Goal: Check status: Check status

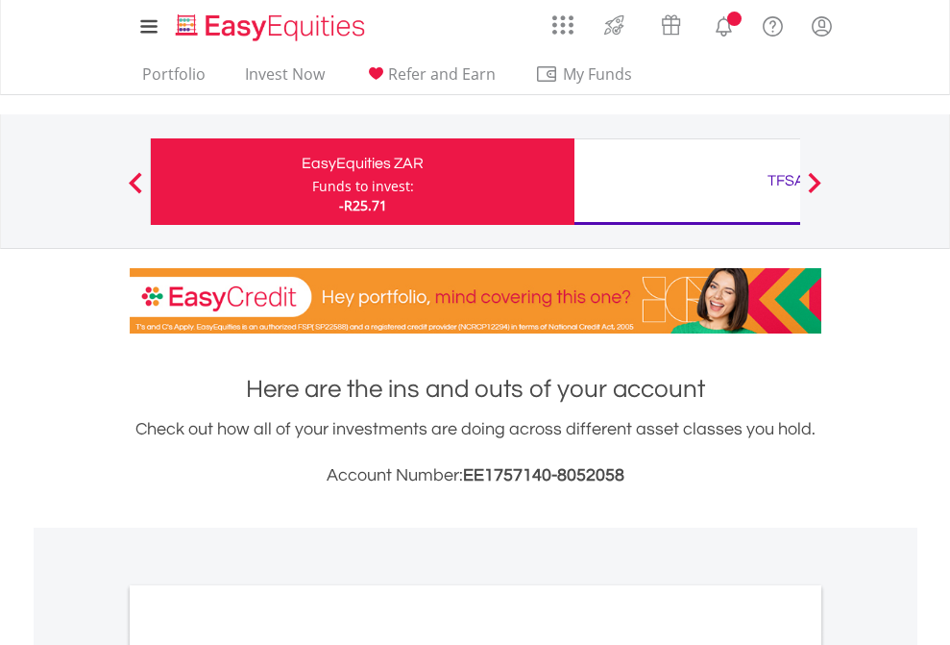
click at [312, 182] on div "Funds to invest:" at bounding box center [363, 186] width 102 height 19
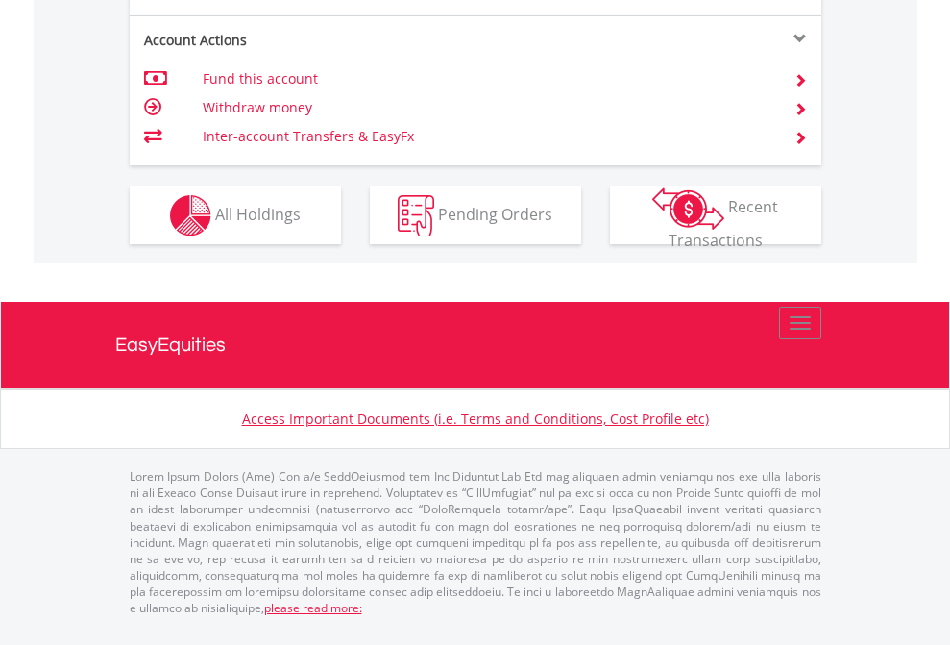
scroll to position [1803, 0]
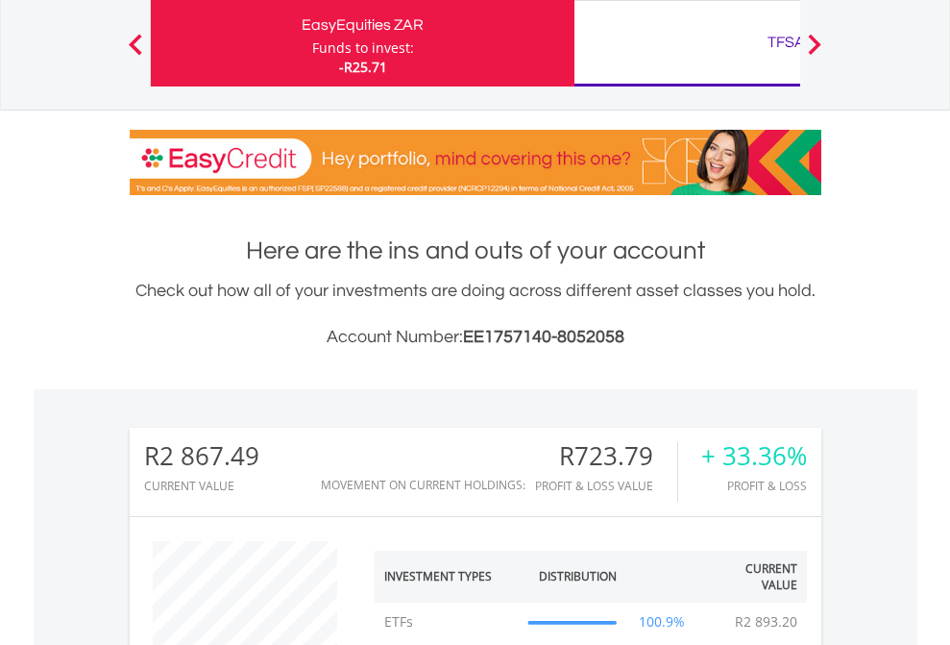
click at [687, 43] on div "TFSA" at bounding box center [786, 42] width 401 height 27
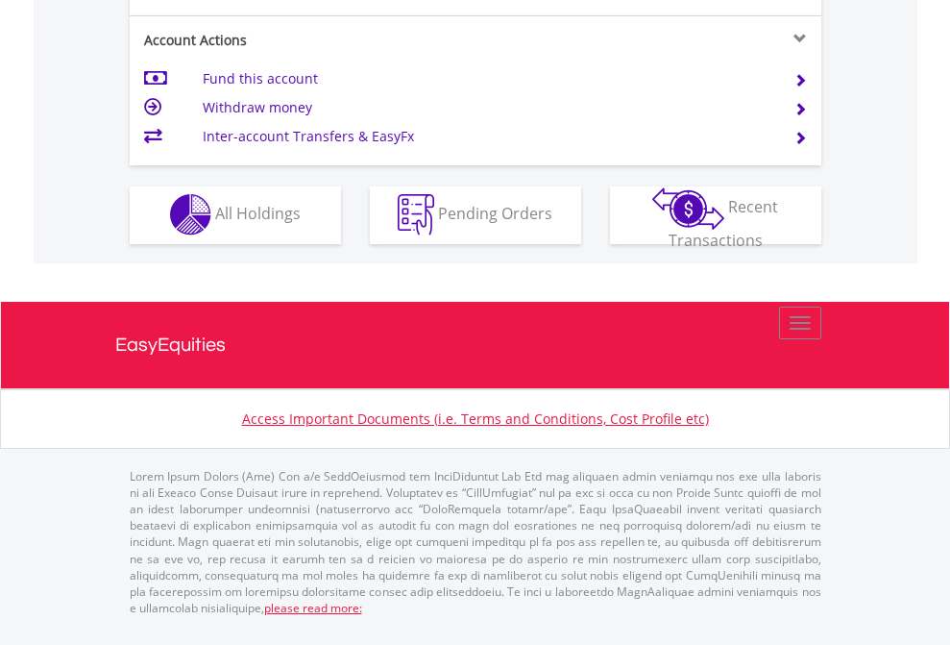
scroll to position [1796, 0]
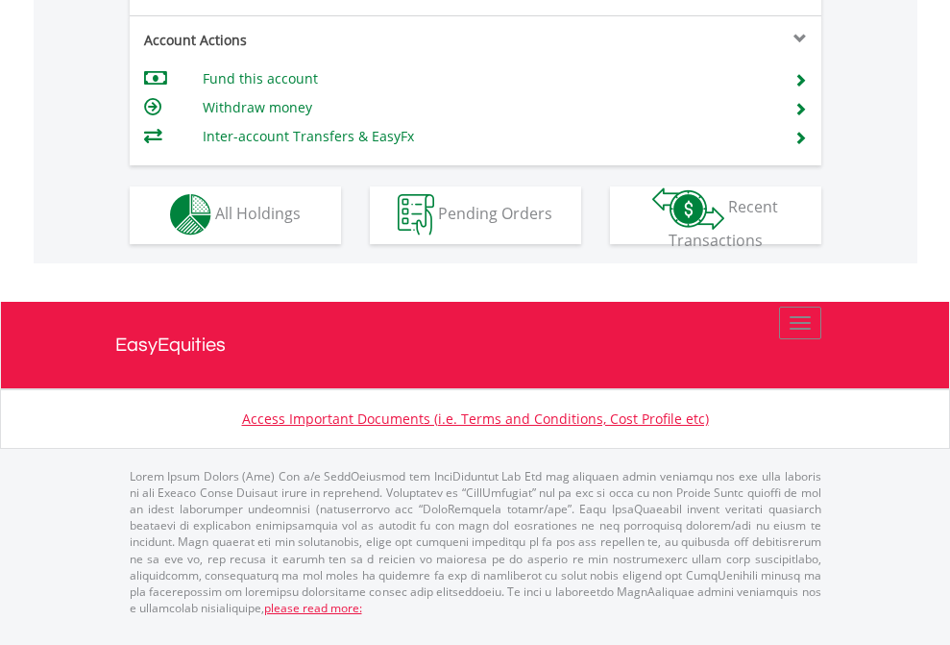
scroll to position [1796, 0]
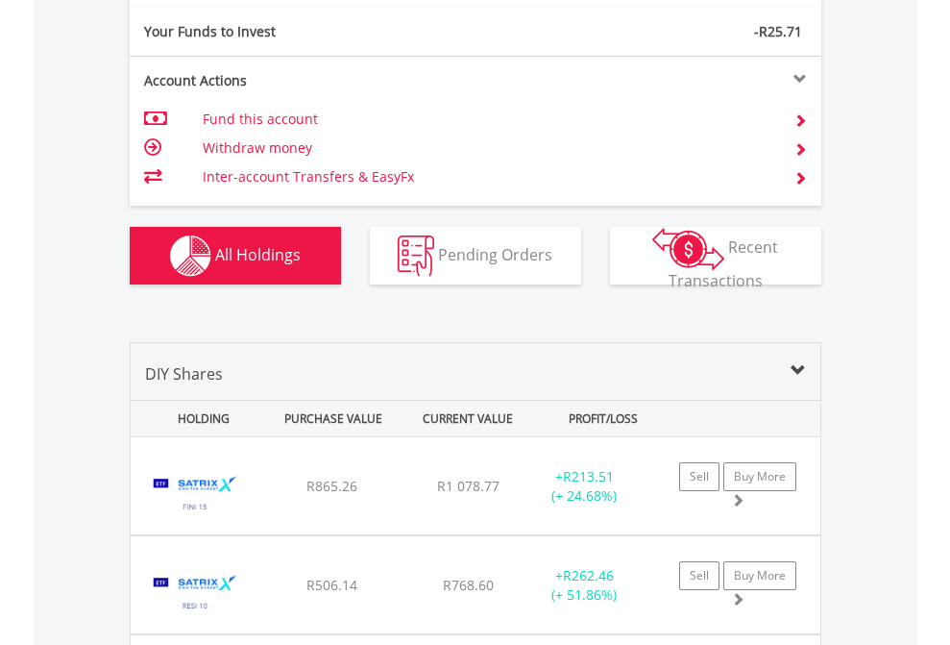
scroll to position [2136, 0]
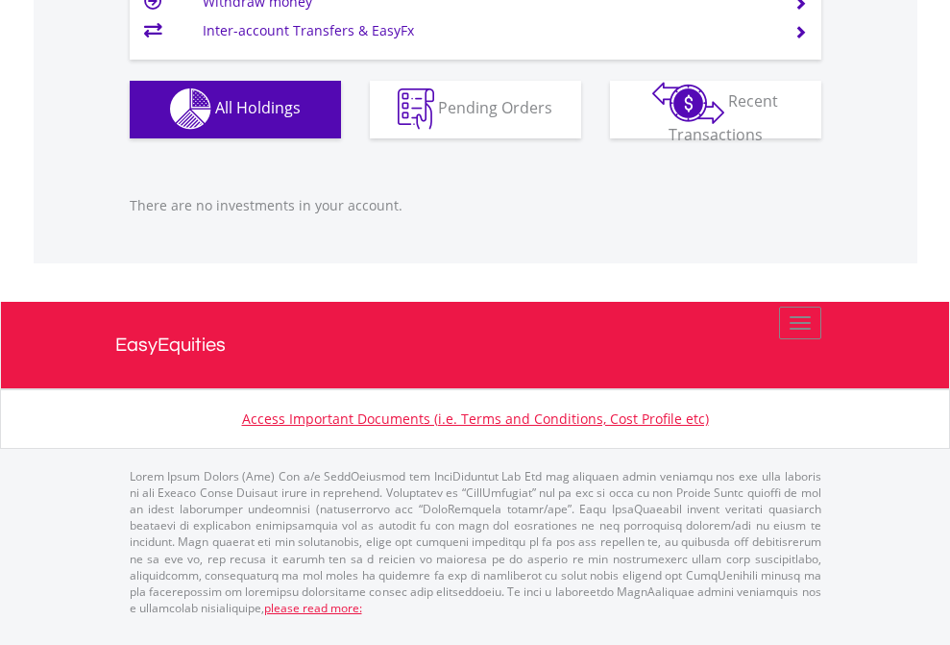
scroll to position [184, 302]
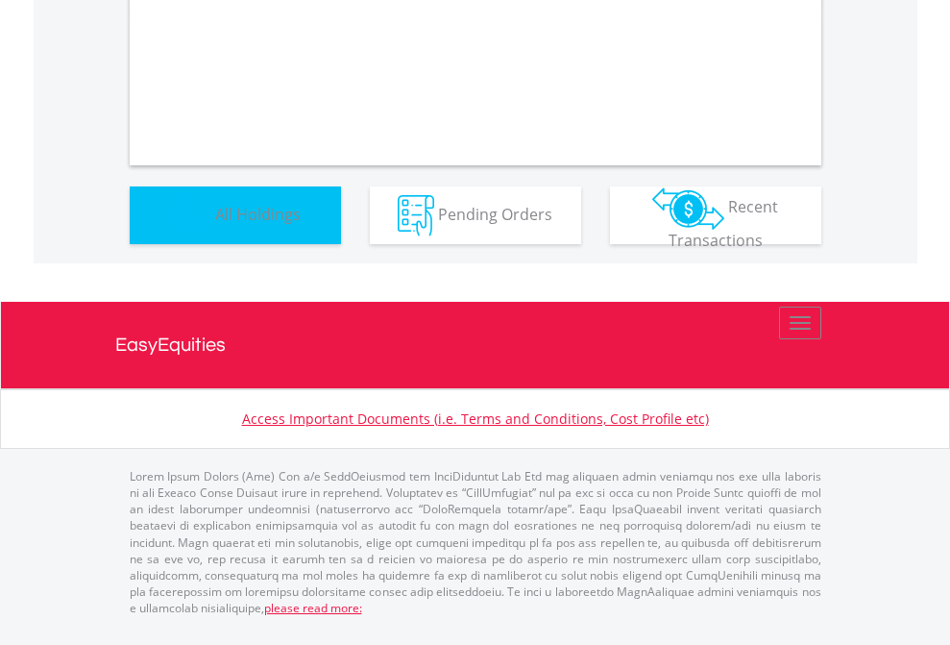
click at [215, 224] on span "All Holdings" at bounding box center [257, 213] width 85 height 21
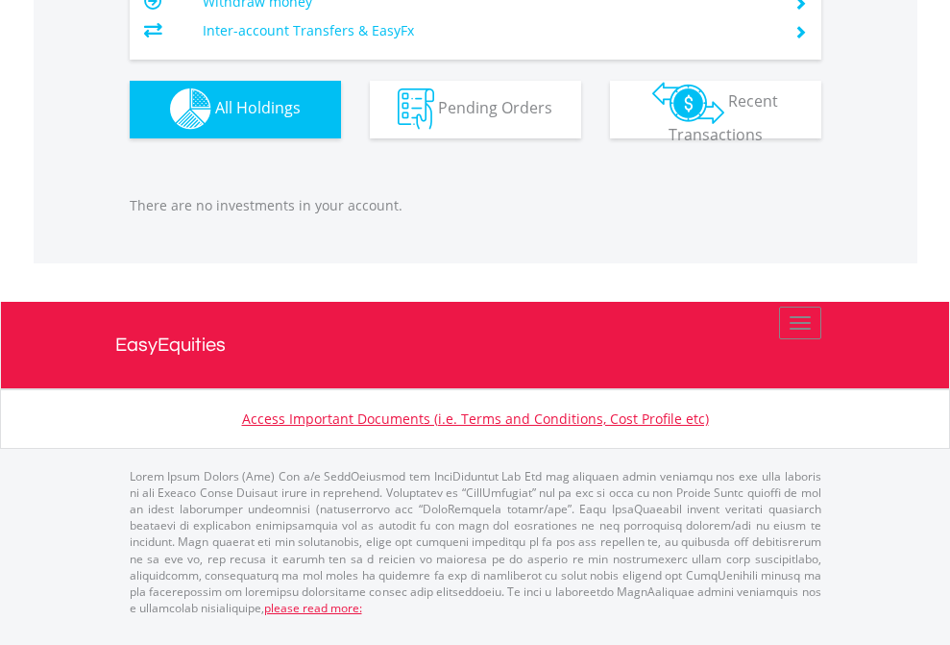
scroll to position [184, 302]
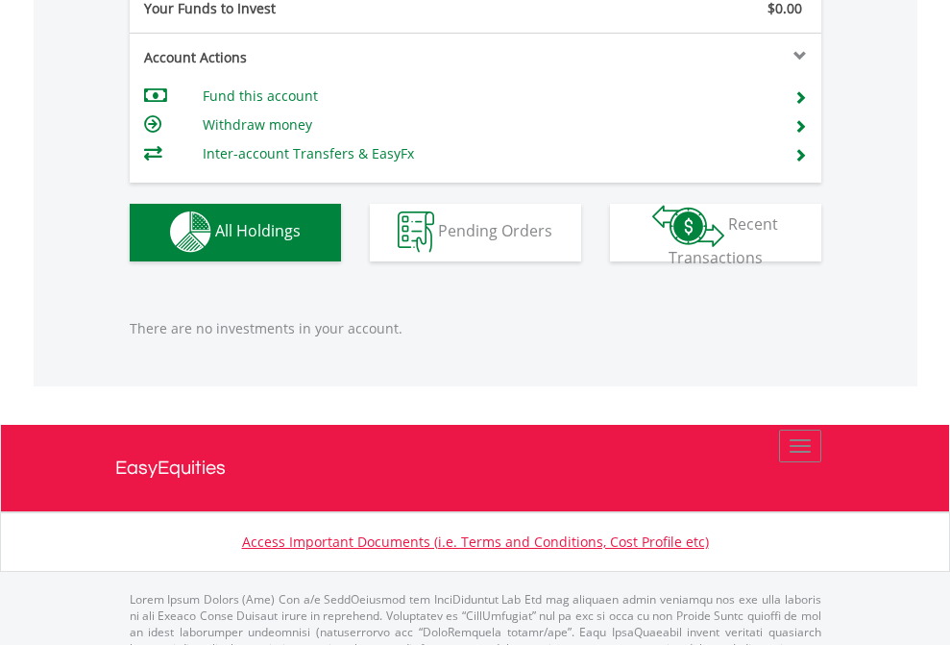
scroll to position [1902, 0]
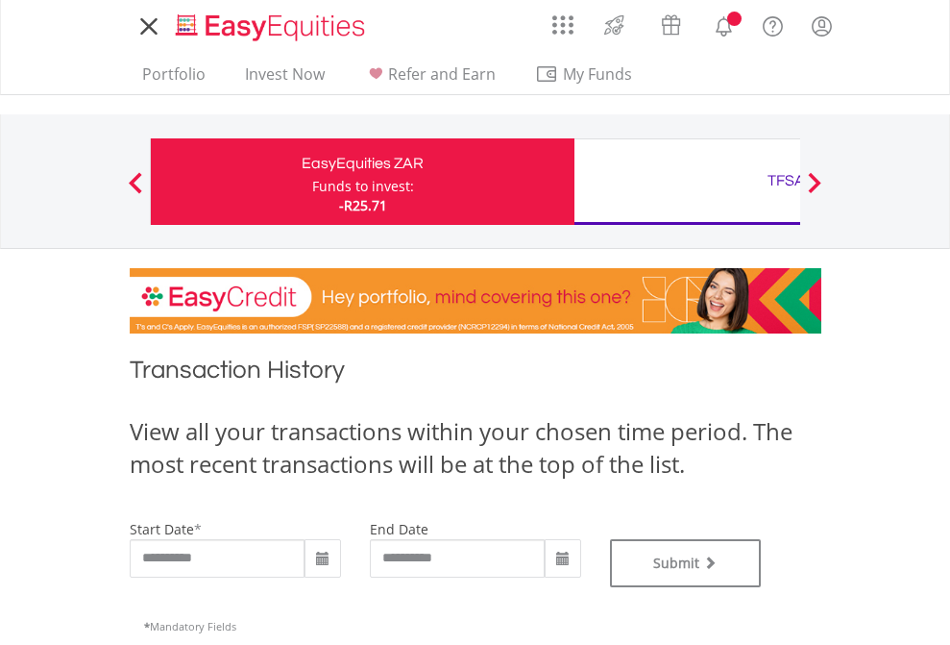
type input "**********"
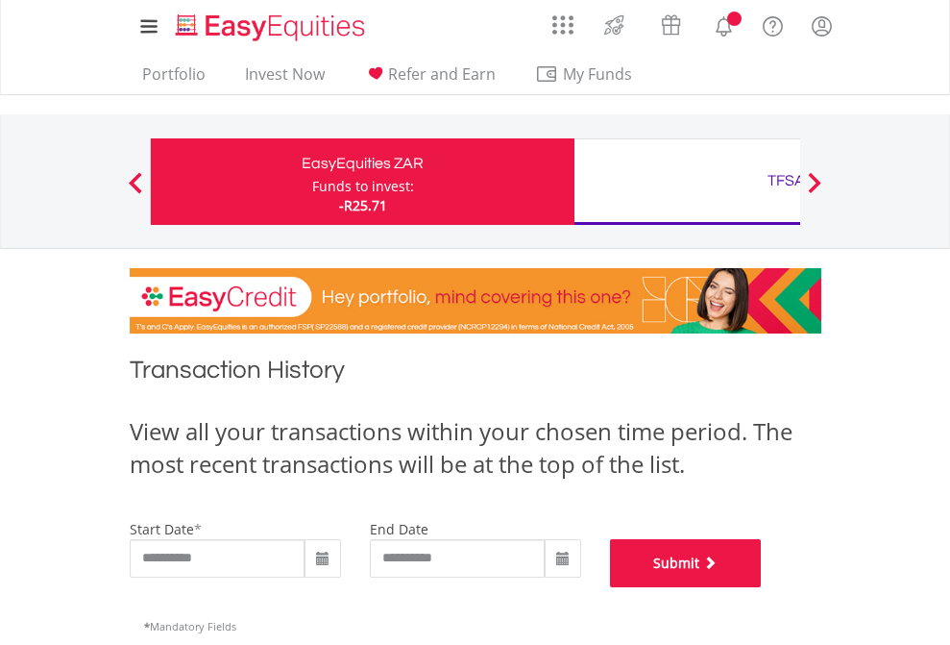
click at [762, 587] on button "Submit" at bounding box center [686, 563] width 152 height 48
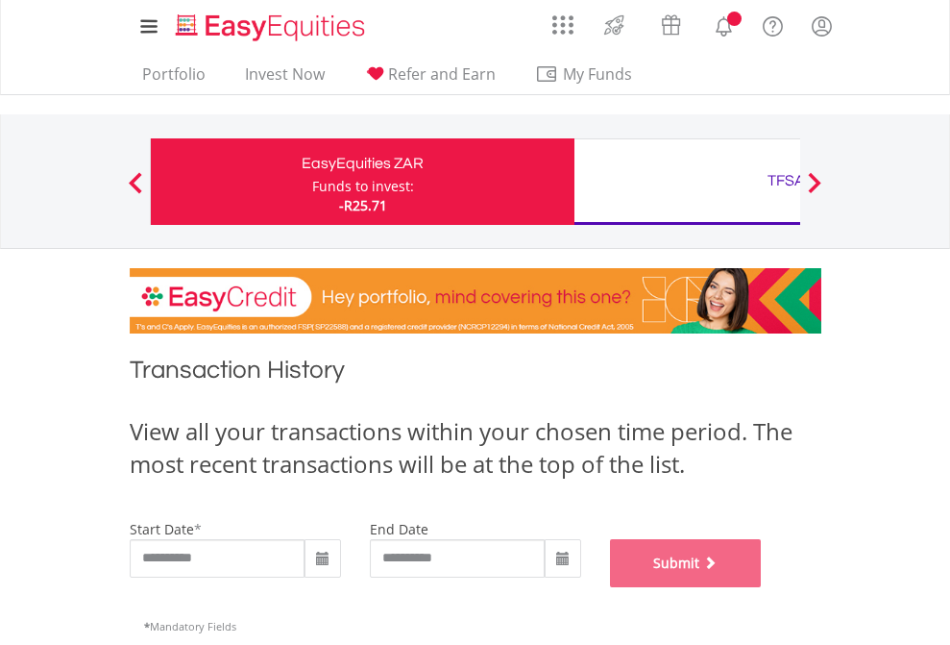
scroll to position [779, 0]
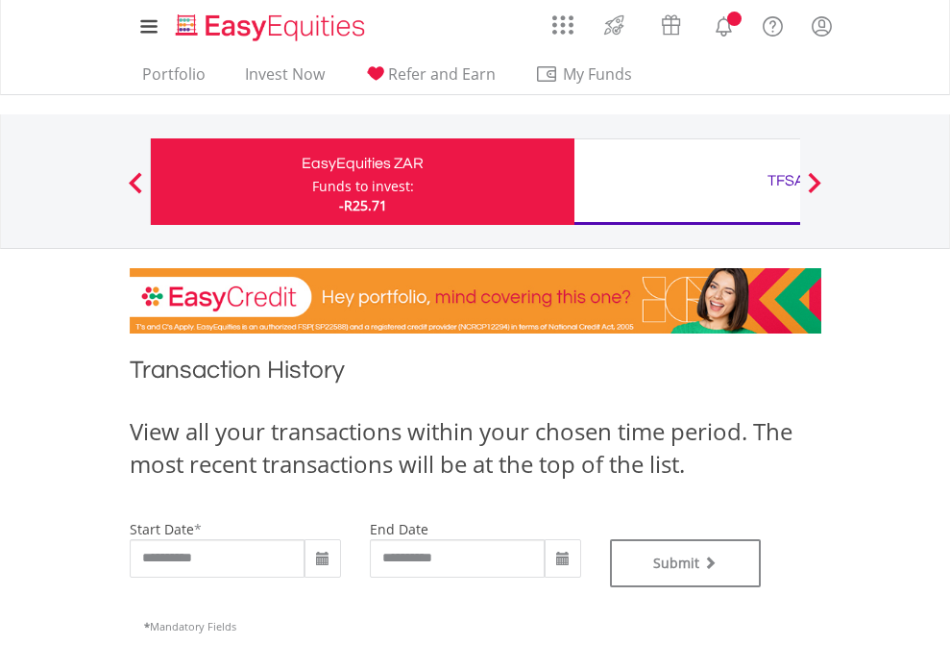
click at [687, 182] on div "TFSA" at bounding box center [786, 180] width 401 height 27
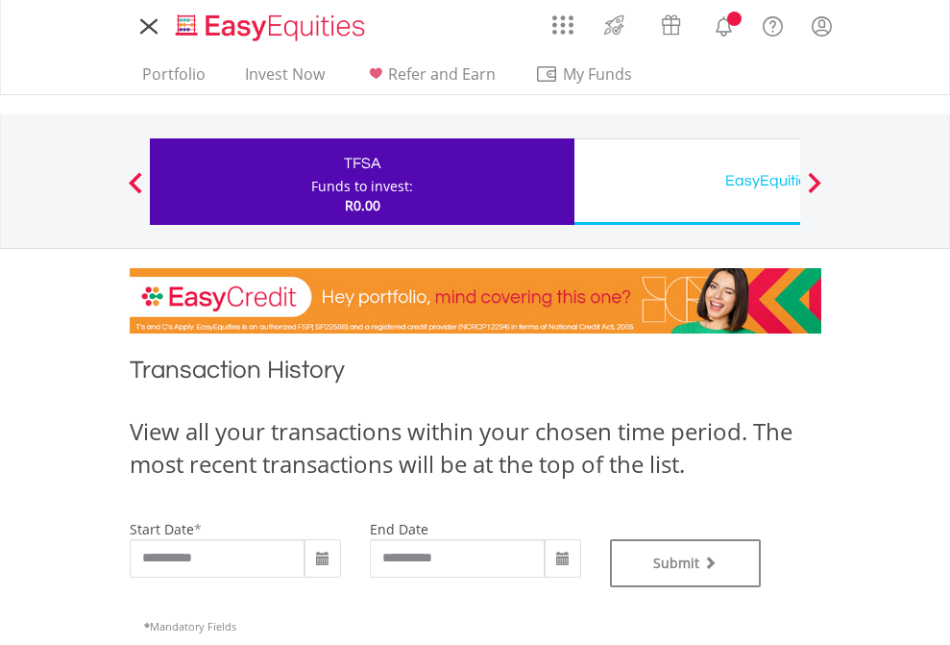
type input "**********"
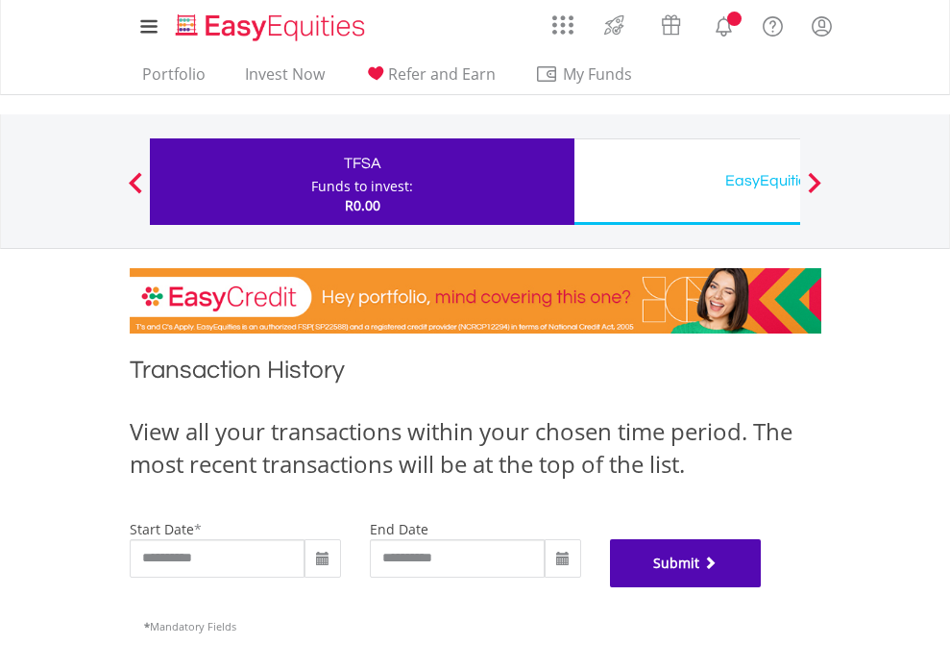
click at [762, 587] on button "Submit" at bounding box center [686, 563] width 152 height 48
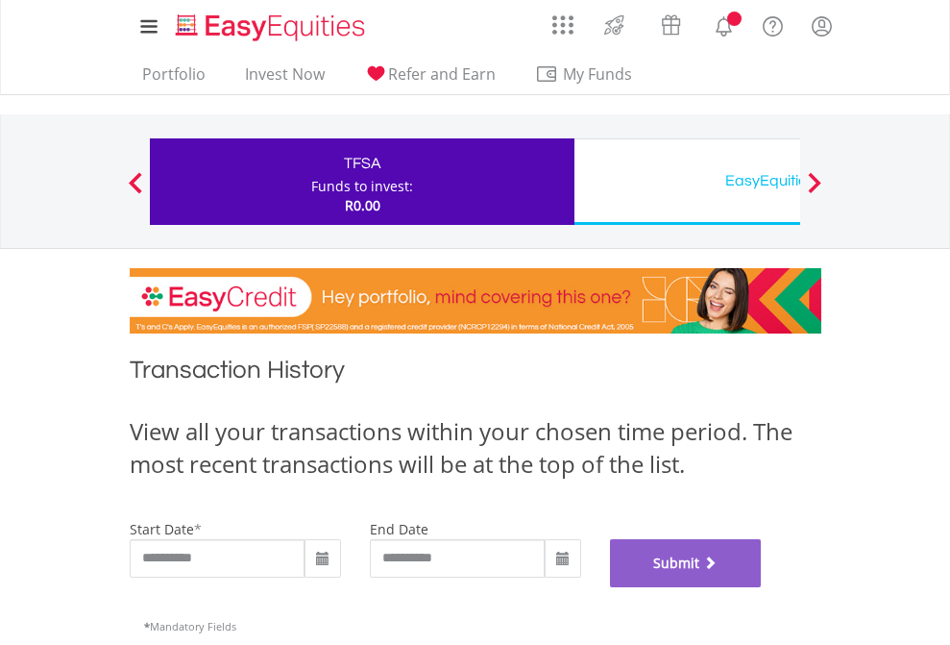
scroll to position [779, 0]
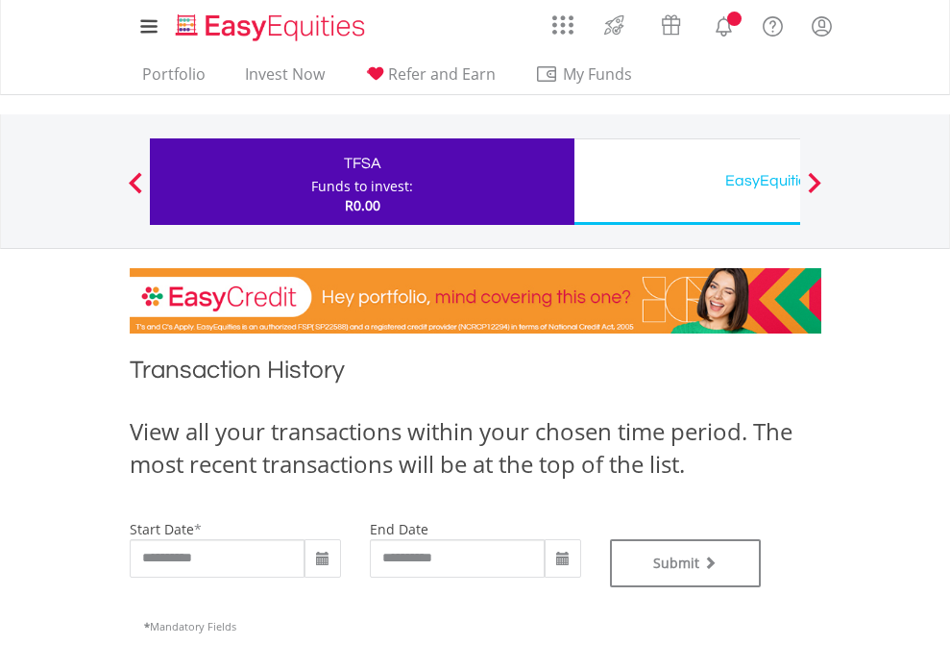
click at [687, 182] on div "EasyEquities USD" at bounding box center [786, 180] width 401 height 27
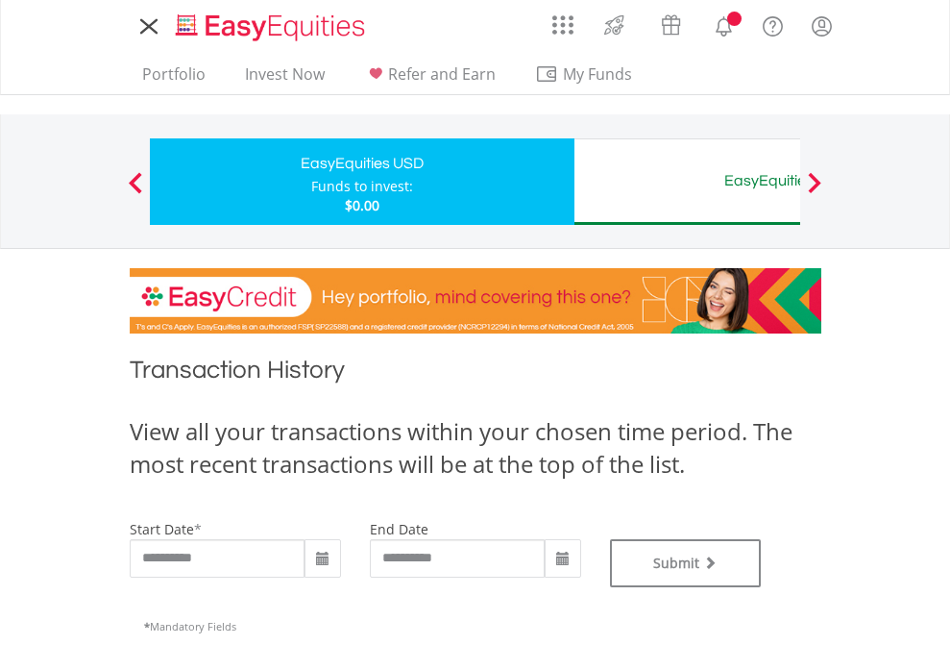
type input "**********"
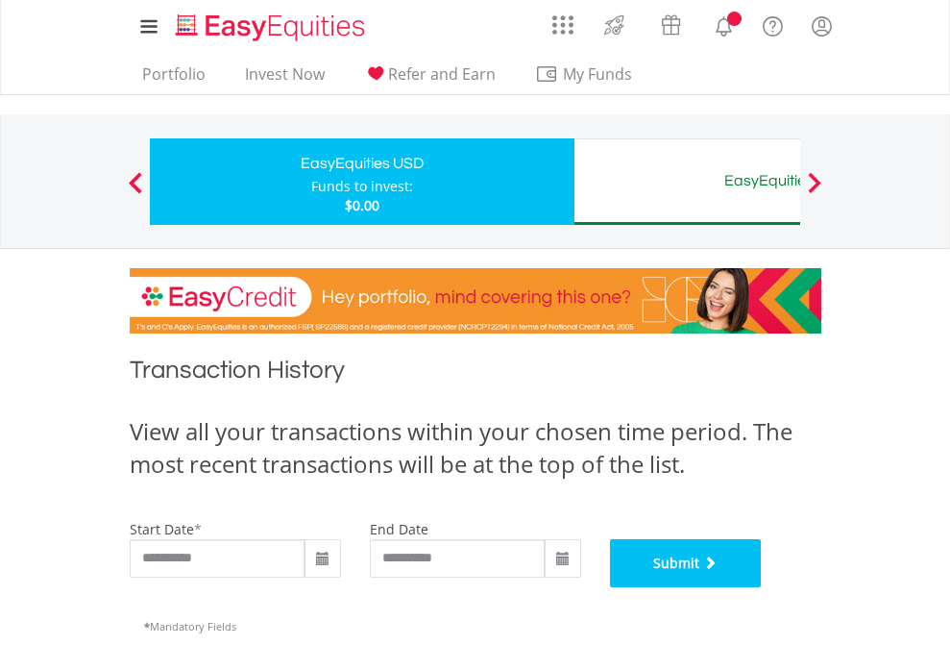
click at [762, 587] on button "Submit" at bounding box center [686, 563] width 152 height 48
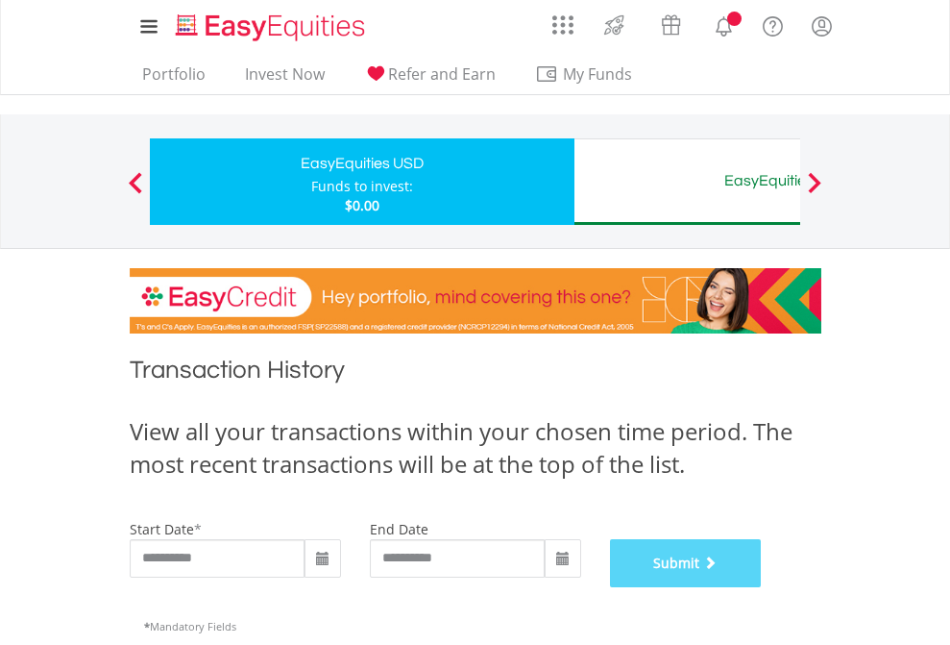
scroll to position [779, 0]
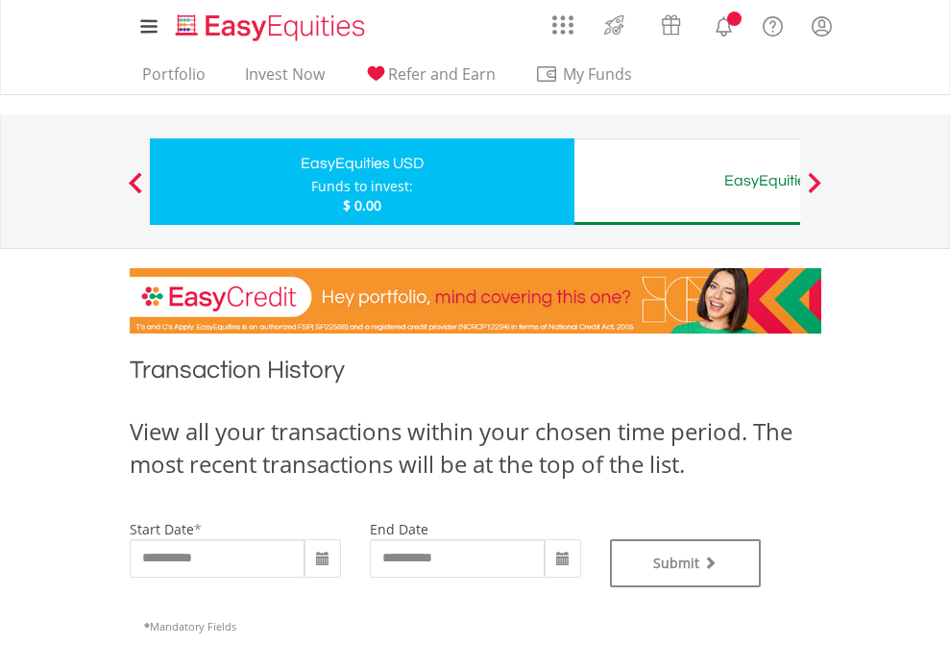
click at [687, 182] on div "EasyEquities AUD" at bounding box center [786, 180] width 401 height 27
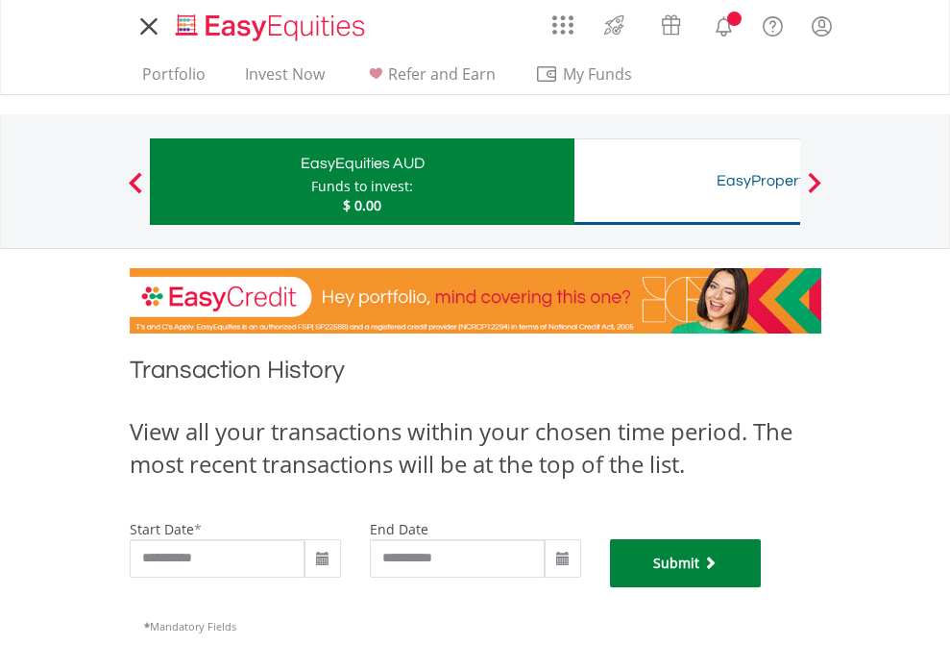
click at [762, 587] on button "Submit" at bounding box center [686, 563] width 152 height 48
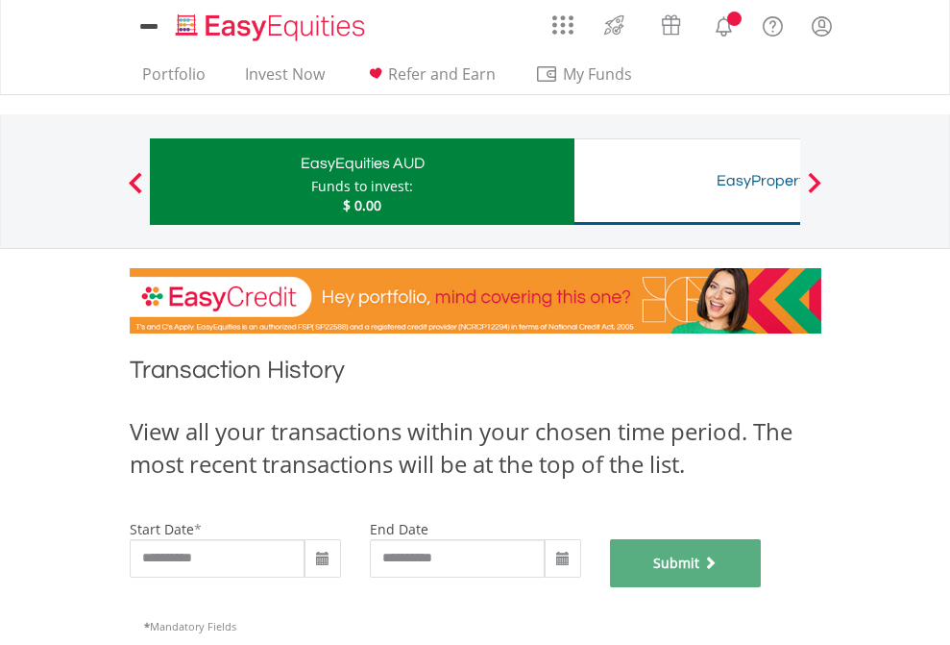
scroll to position [779, 0]
